Goal: Task Accomplishment & Management: Use online tool/utility

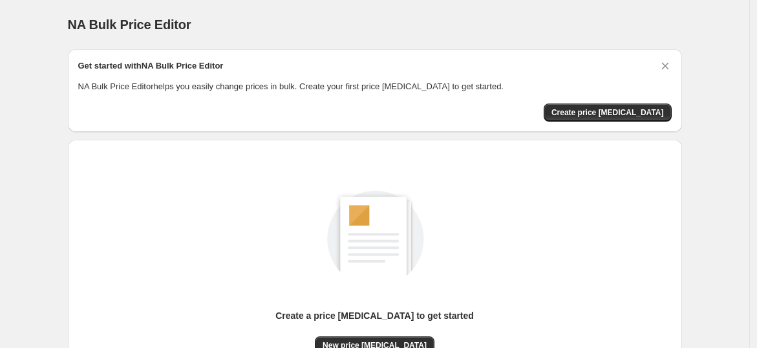
scroll to position [136, 0]
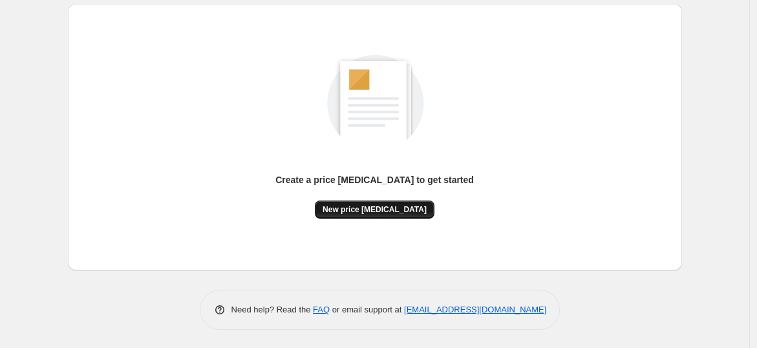
click at [391, 209] on span "New price [MEDICAL_DATA]" at bounding box center [375, 209] width 104 height 10
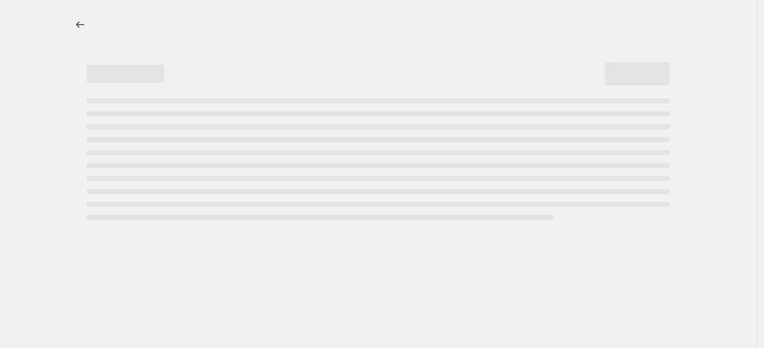
select select "percentage"
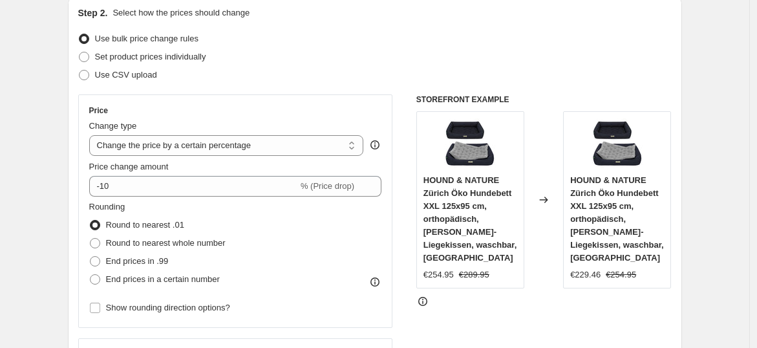
scroll to position [287, 0]
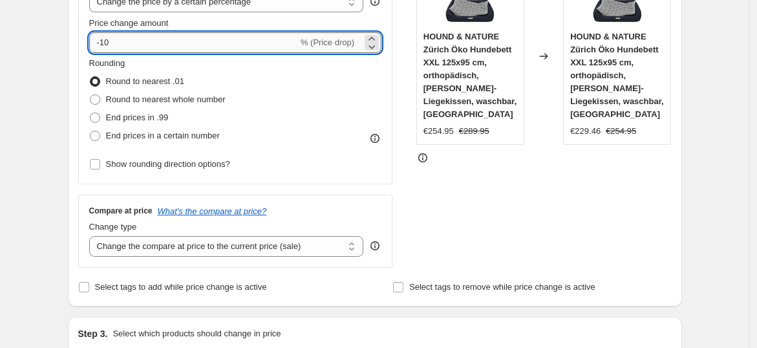
click at [182, 41] on input "-10" at bounding box center [193, 42] width 209 height 21
type input "-1"
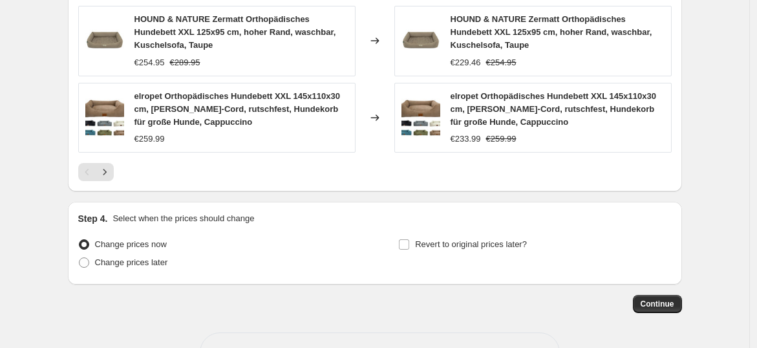
scroll to position [1006, 0]
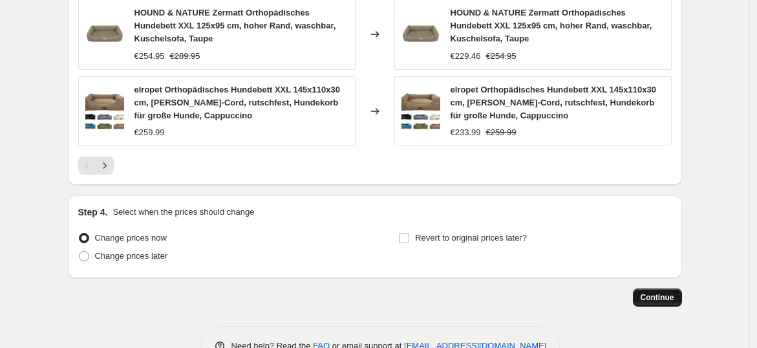
type input "-35"
click at [650, 288] on button "Continue" at bounding box center [657, 297] width 49 height 18
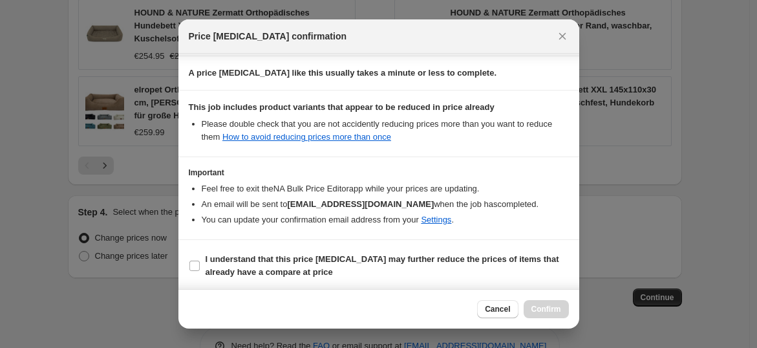
scroll to position [195, 0]
click at [381, 264] on span "I understand that this price [MEDICAL_DATA] may further reduce the prices of it…" at bounding box center [387, 265] width 363 height 26
click at [200, 264] on input "I understand that this price change job may further reduce the prices of items …" at bounding box center [194, 265] width 10 height 10
checkbox input "true"
click at [547, 312] on span "Confirm" at bounding box center [547, 309] width 30 height 10
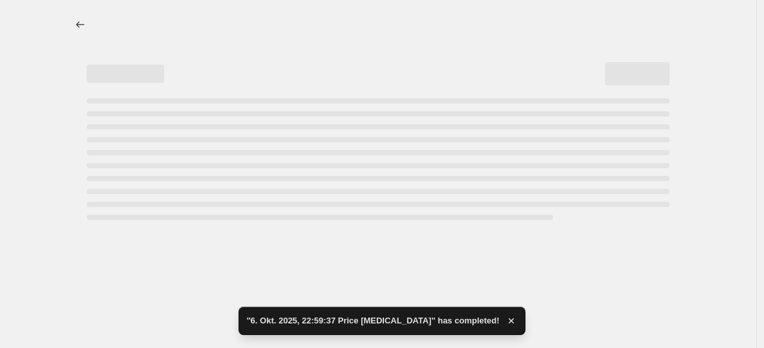
select select "percentage"
